Goal: Information Seeking & Learning: Learn about a topic

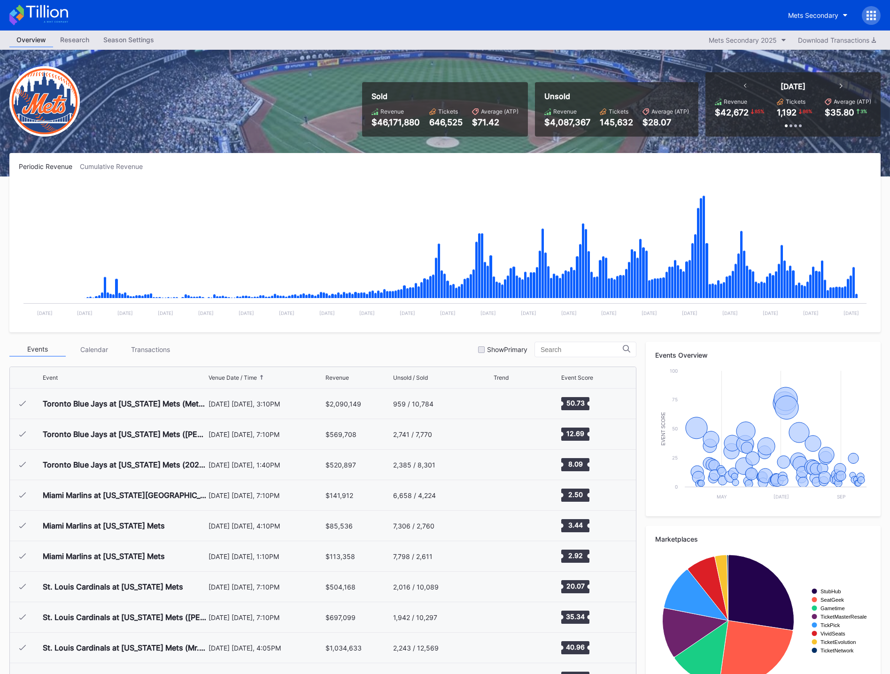
scroll to position [2014, 0]
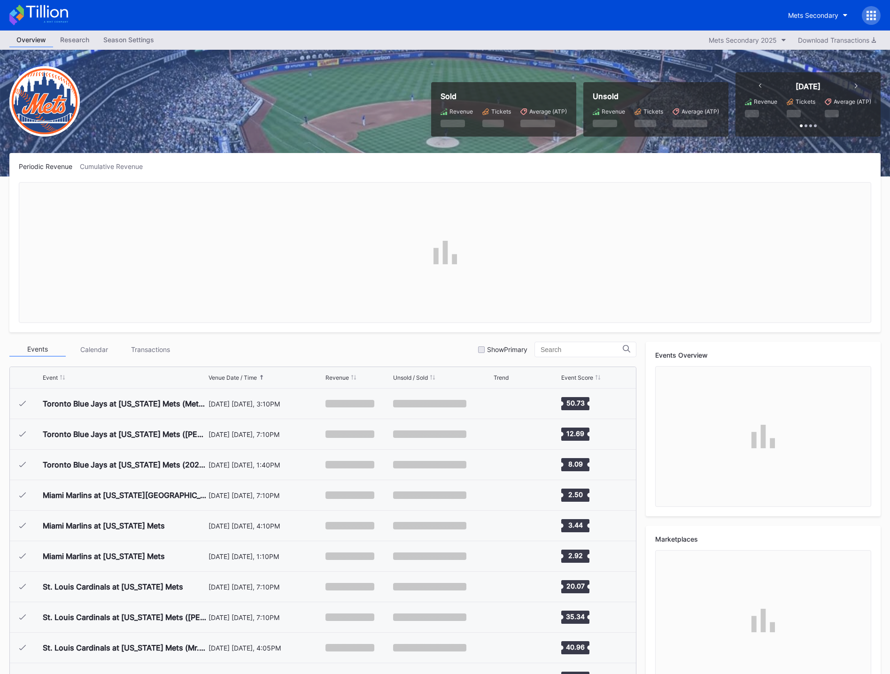
scroll to position [2014, 0]
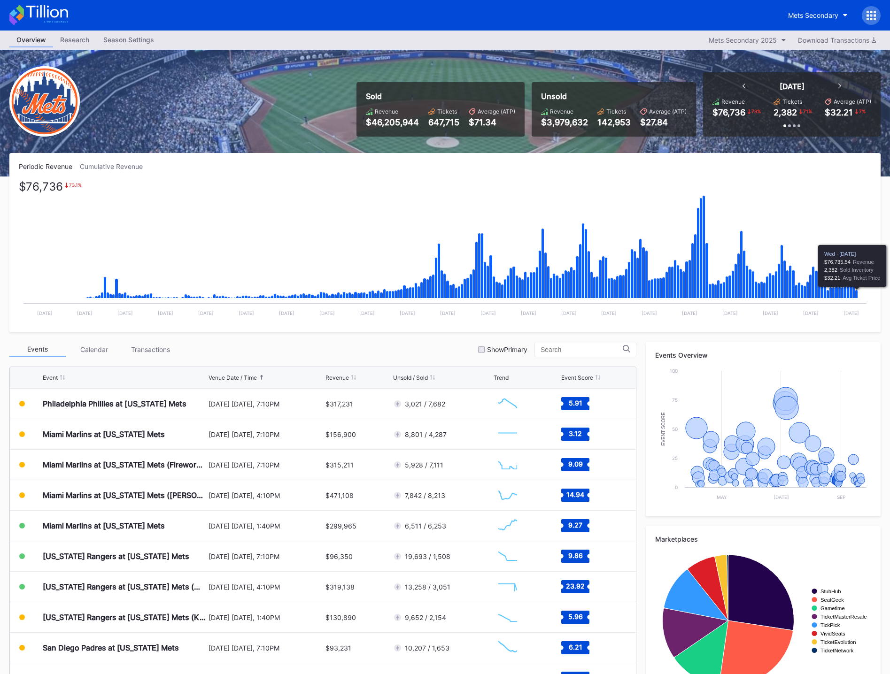
click at [856, 295] on icon "Chart title" at bounding box center [856, 294] width 3 height 8
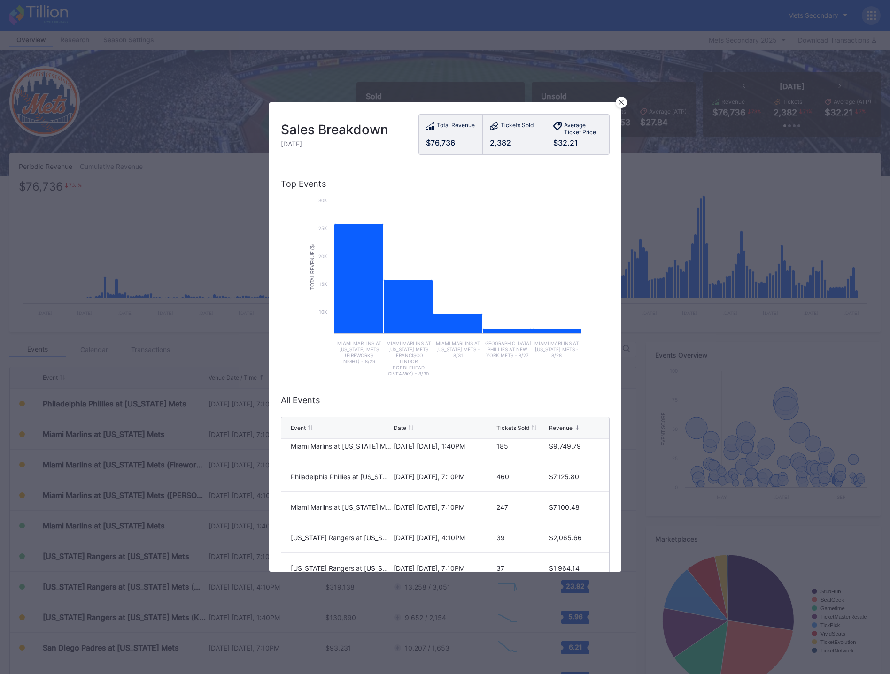
scroll to position [0, 0]
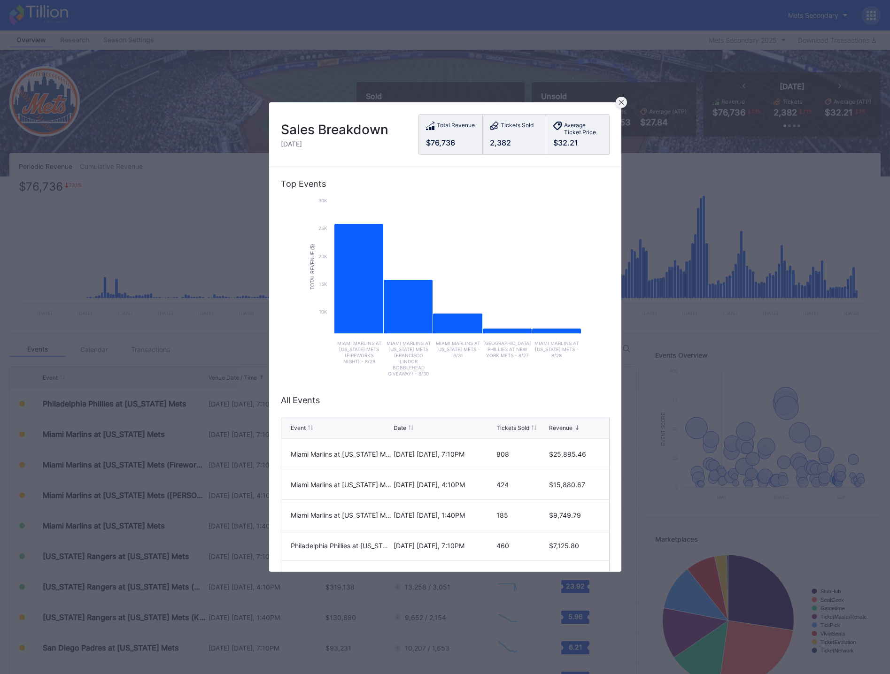
click at [622, 103] on icon at bounding box center [620, 102] width 5 height 5
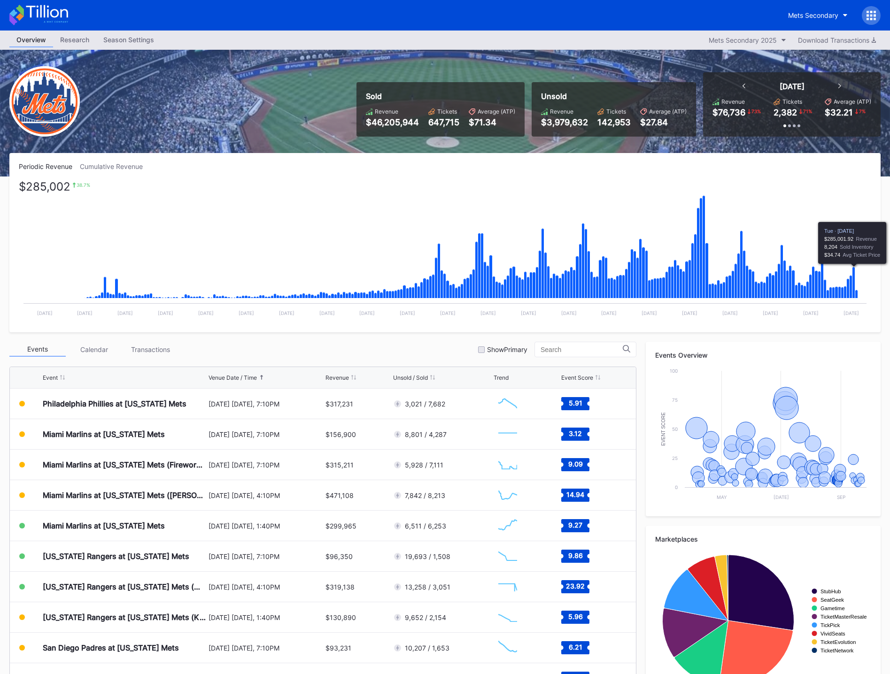
click at [853, 273] on icon "Chart title" at bounding box center [853, 282] width 3 height 31
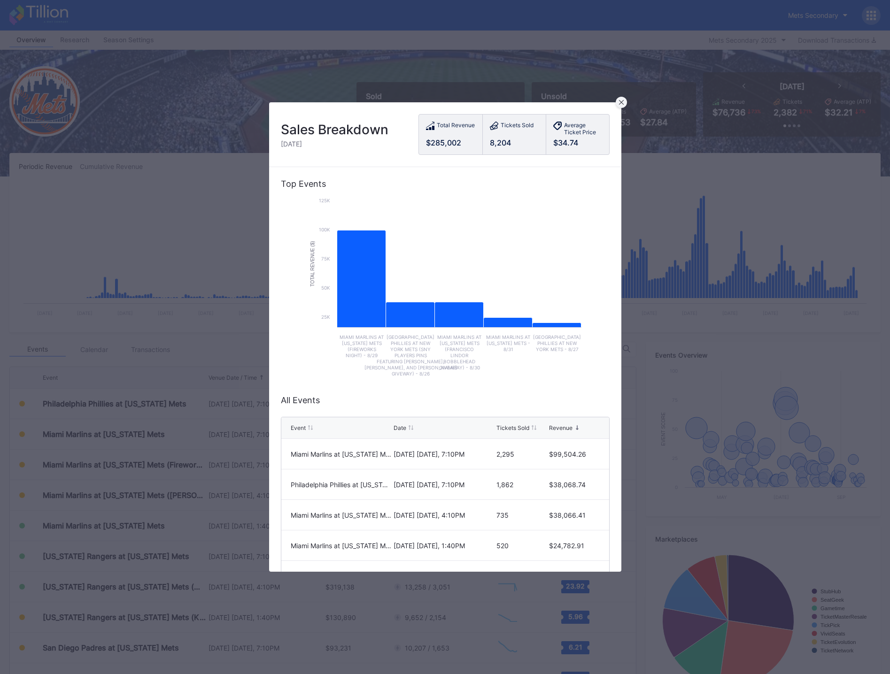
click at [623, 106] on div at bounding box center [621, 102] width 11 height 11
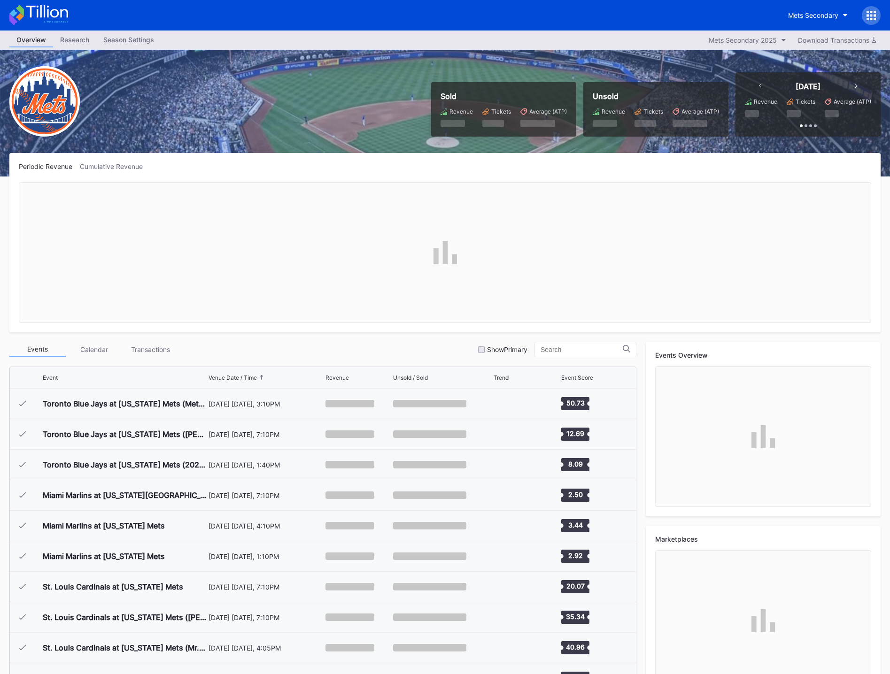
scroll to position [2014, 0]
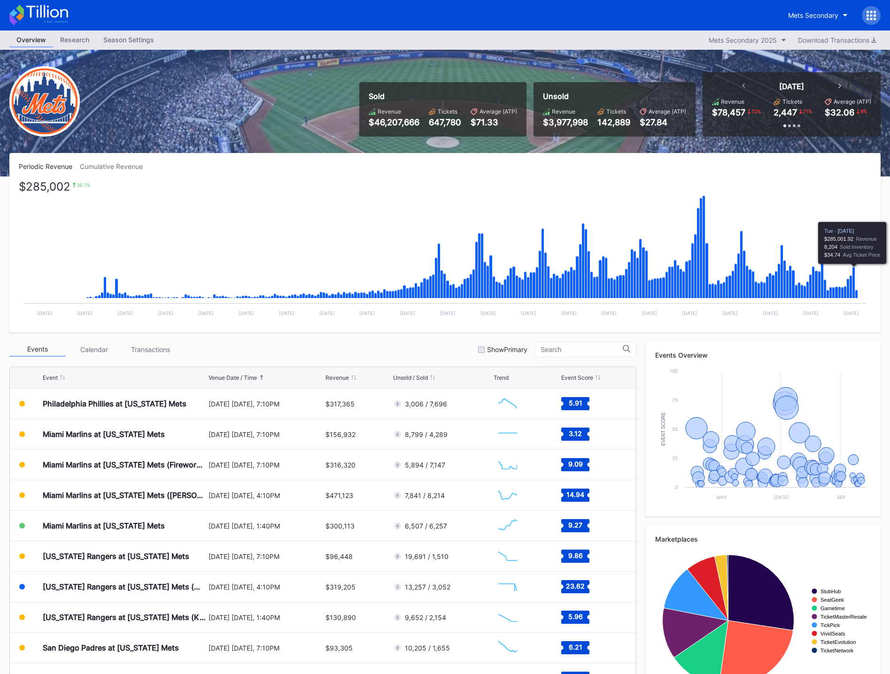
click at [854, 281] on icon "Chart title" at bounding box center [853, 282] width 3 height 31
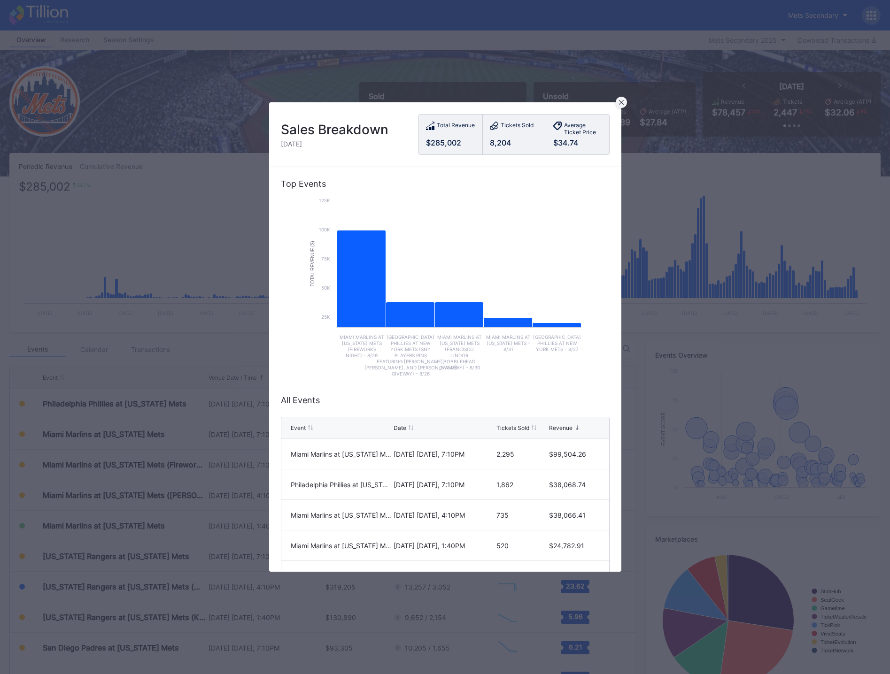
click at [621, 103] on icon at bounding box center [621, 102] width 5 height 5
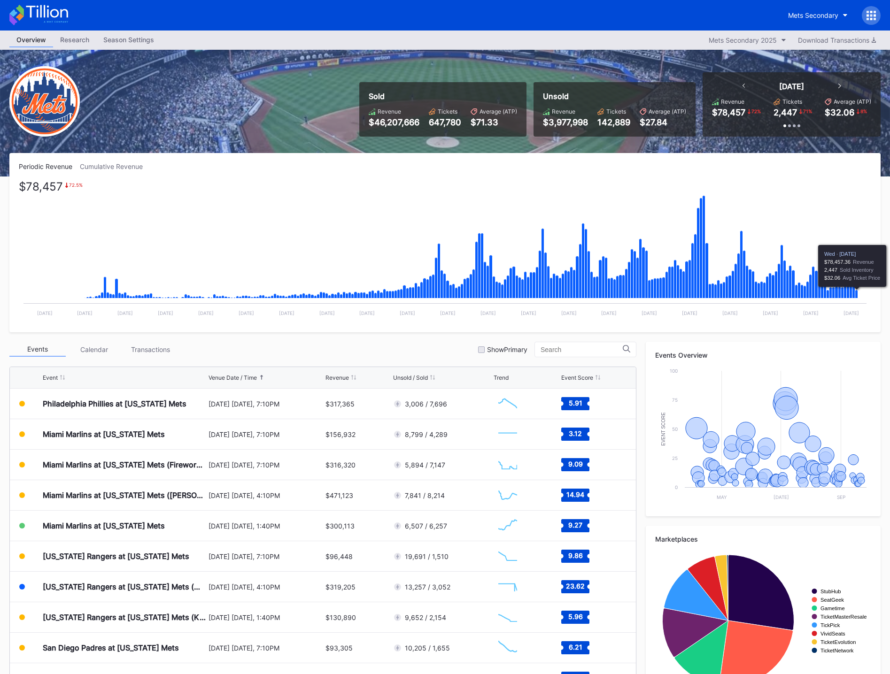
click at [856, 296] on icon "Chart title" at bounding box center [856, 294] width 3 height 8
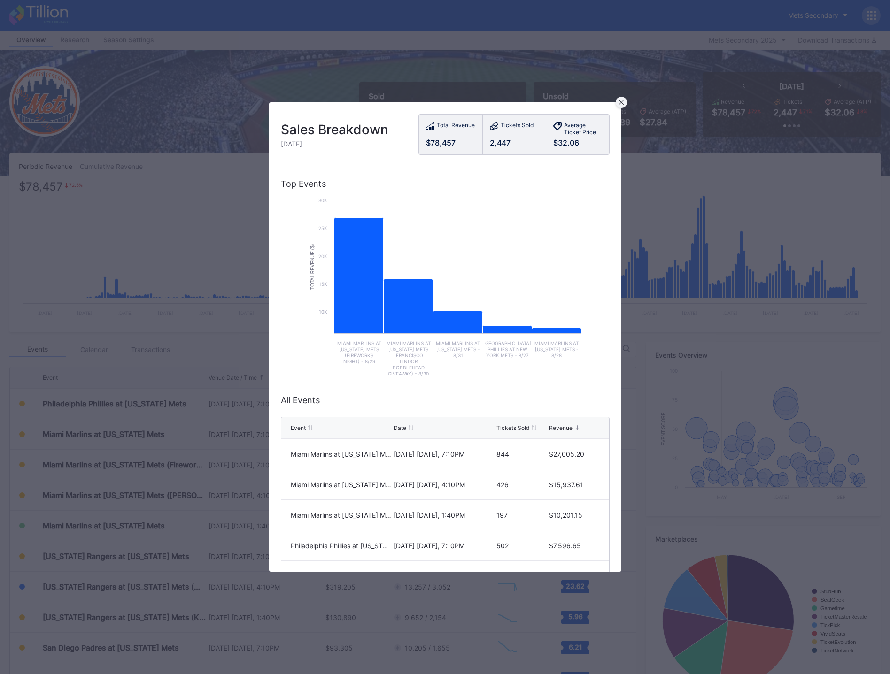
click at [622, 101] on icon at bounding box center [621, 102] width 5 height 5
